Goal: Use online tool/utility: Utilize a website feature to perform a specific function

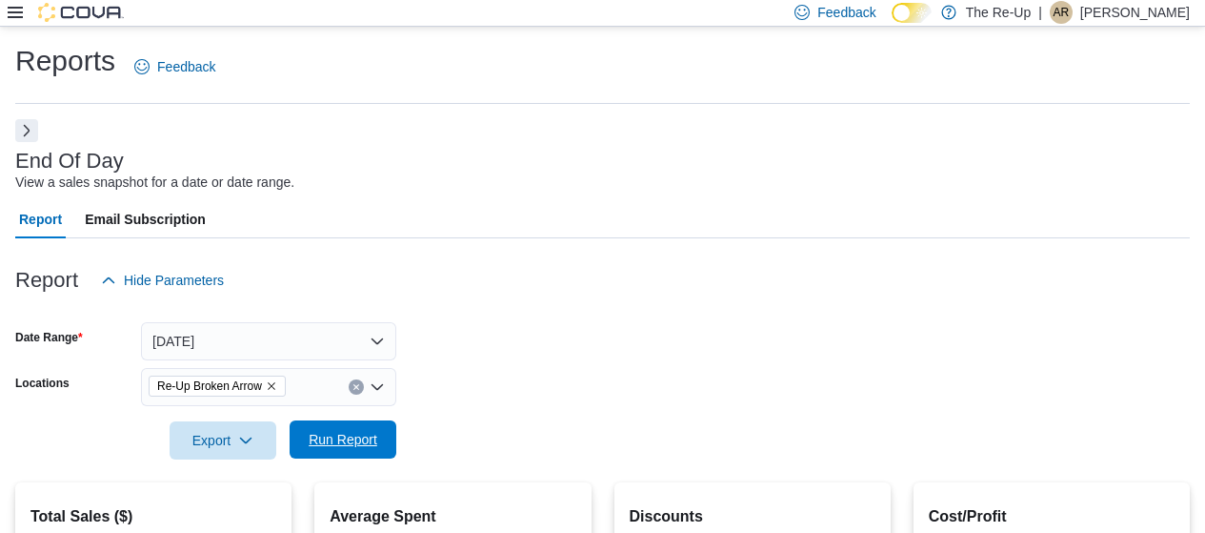
scroll to position [348, 0]
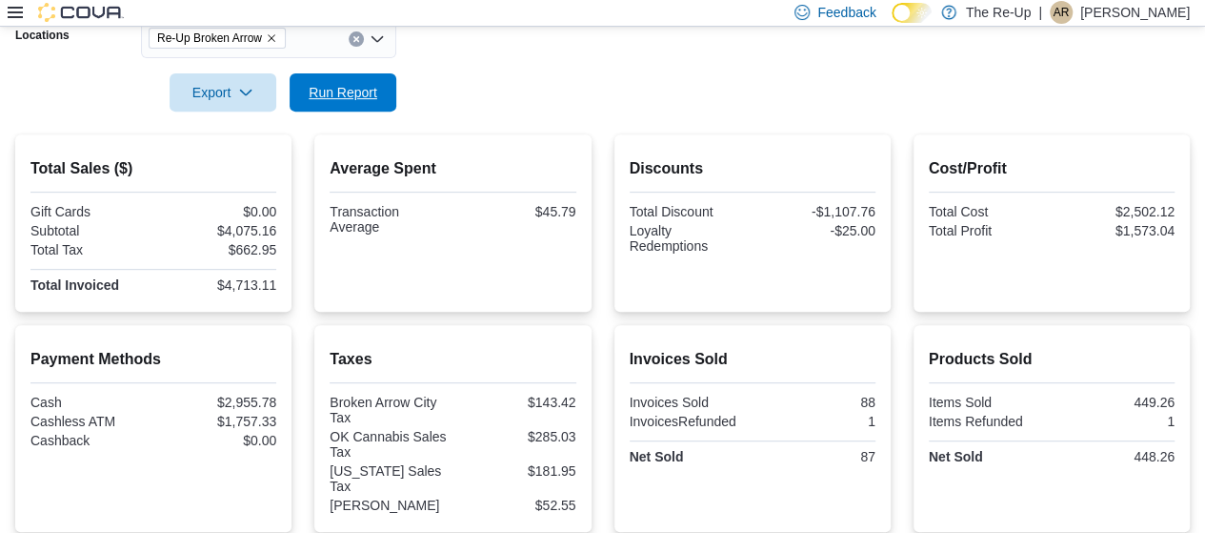
drag, startPoint x: 375, startPoint y: 89, endPoint x: 1219, endPoint y: 124, distance: 844.1
click at [375, 89] on span "Run Report" at bounding box center [343, 92] width 69 height 19
click at [377, 94] on span "Run Report" at bounding box center [343, 91] width 84 height 38
click at [357, 75] on span "Run Report" at bounding box center [343, 91] width 84 height 38
click at [334, 95] on span "Run Report" at bounding box center [343, 91] width 69 height 19
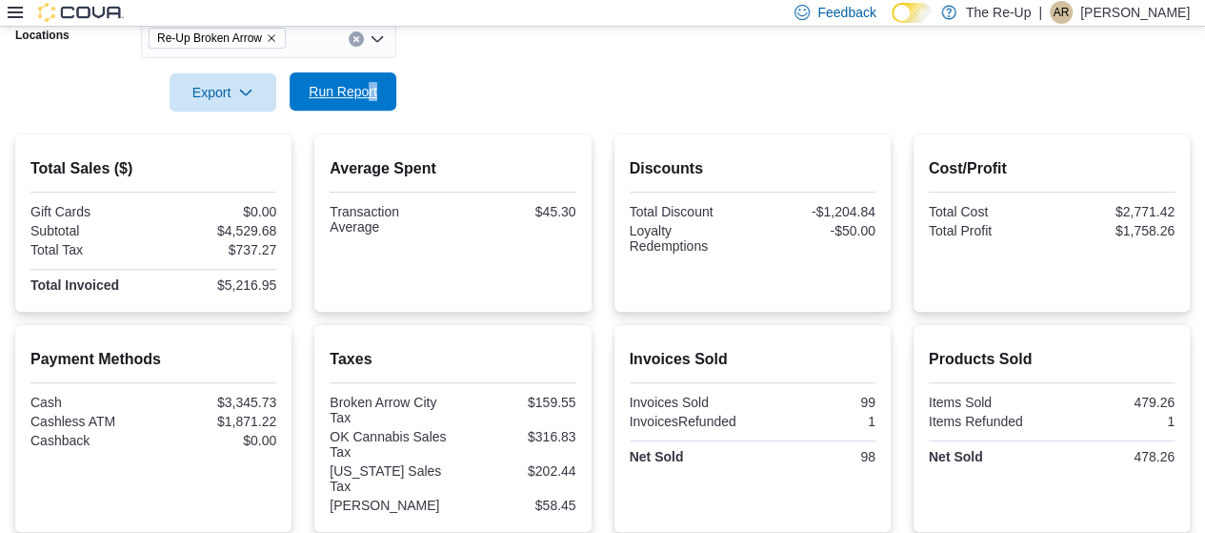
drag, startPoint x: 580, startPoint y: 95, endPoint x: 370, endPoint y: 91, distance: 210.7
click at [370, 91] on form "Date Range [DATE] Locations Re-Up Broken Arrow Export Run Report" at bounding box center [602, 31] width 1175 height 160
click at [370, 91] on span "Run Report" at bounding box center [343, 91] width 69 height 19
click at [333, 82] on span "Run Report" at bounding box center [343, 91] width 84 height 38
click at [344, 97] on span "Run Report" at bounding box center [343, 91] width 69 height 19
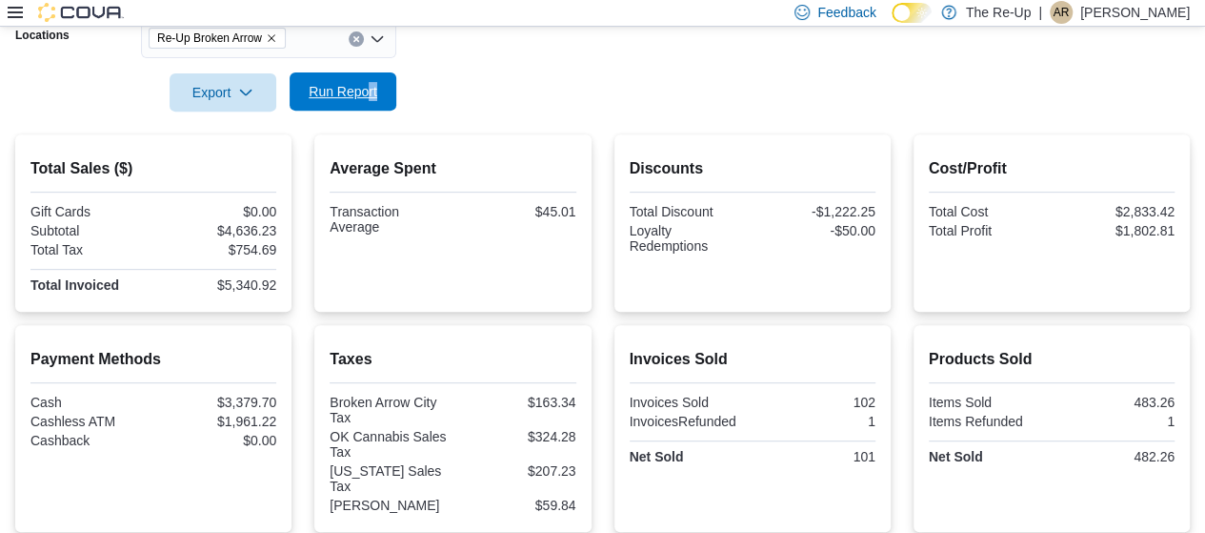
click at [370, 101] on span "Run Report" at bounding box center [343, 91] width 84 height 38
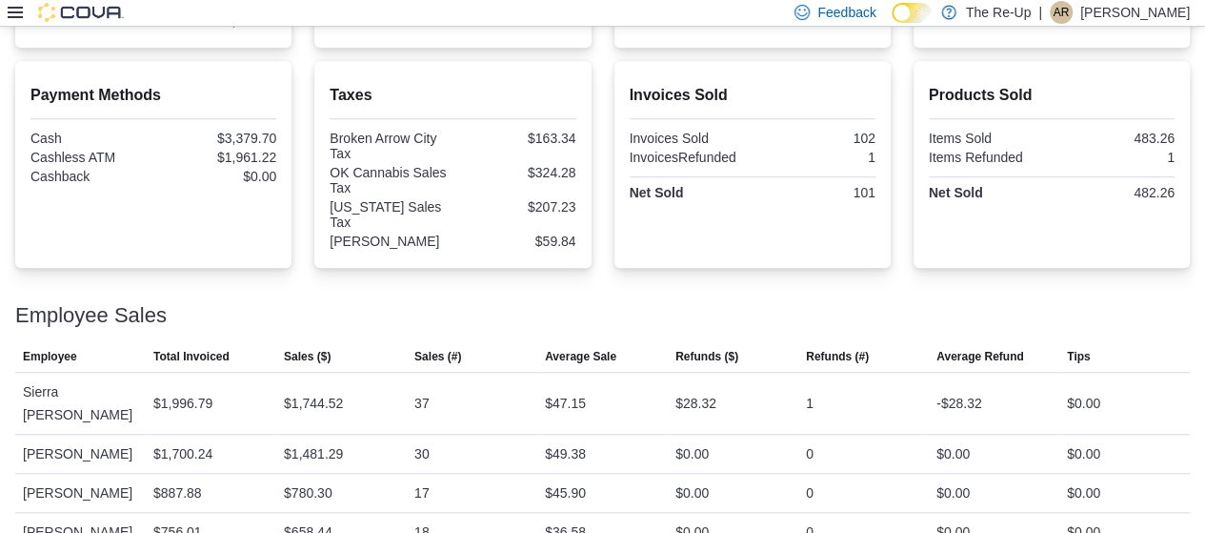
scroll to position [621, 0]
